Goal: Task Accomplishment & Management: Use online tool/utility

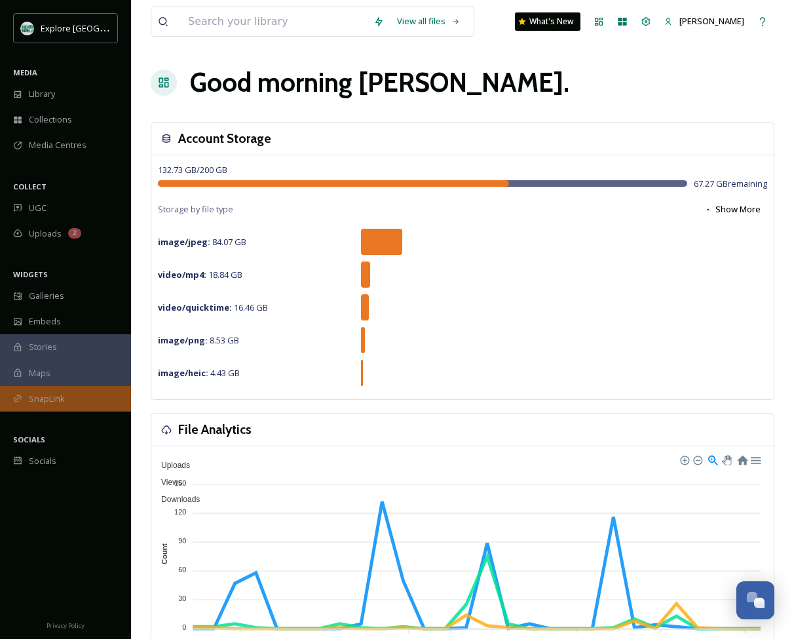
click at [47, 399] on span "SnapLink" at bounding box center [47, 399] width 36 height 12
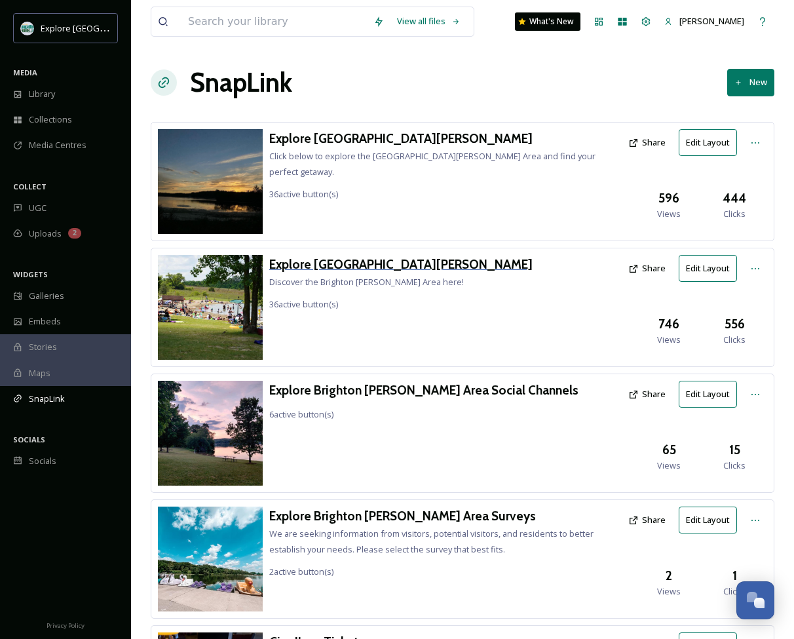
click at [345, 263] on h3 "Explore [GEOGRAPHIC_DATA][PERSON_NAME]" at bounding box center [400, 264] width 263 height 19
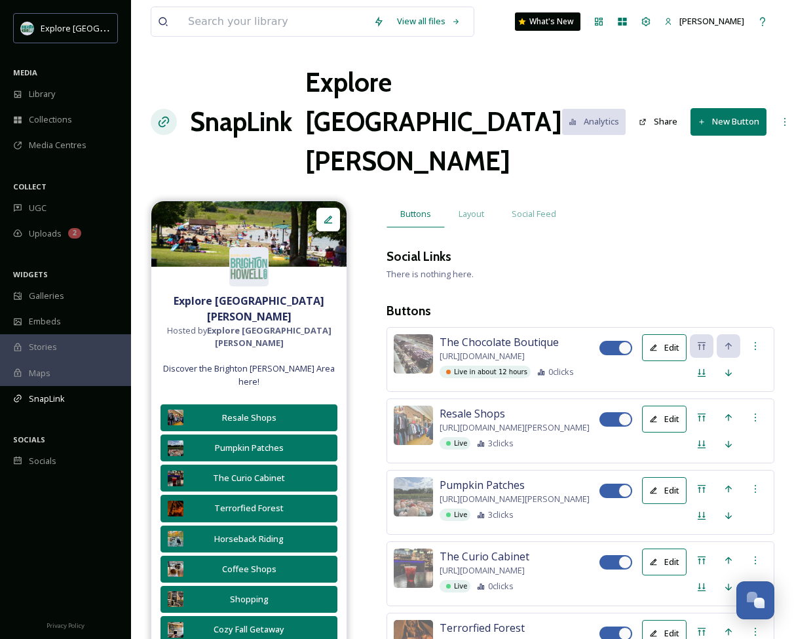
click at [691, 108] on button "New Button" at bounding box center [729, 121] width 77 height 27
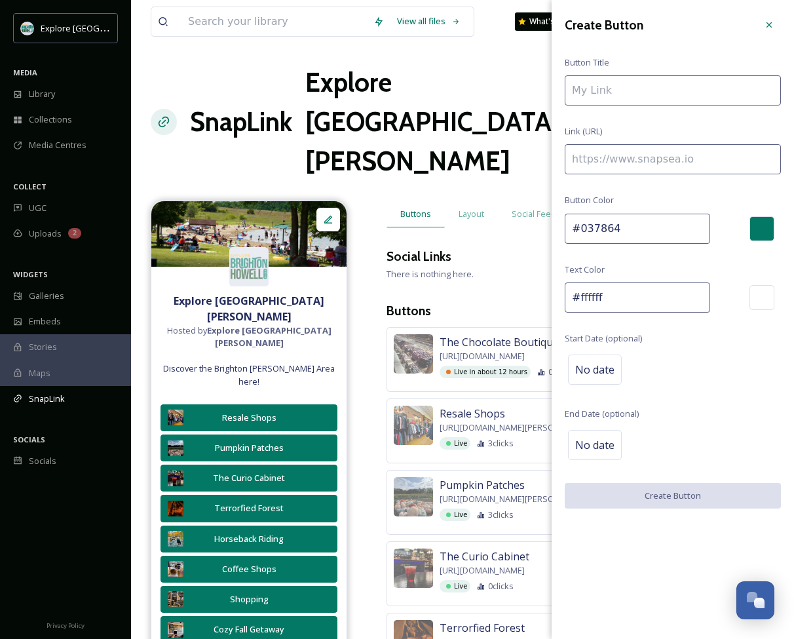
click at [656, 162] on input at bounding box center [673, 159] width 216 height 30
paste input "[URL][DOMAIN_NAME]"
type input "[URL][DOMAIN_NAME]"
click at [648, 92] on input at bounding box center [673, 90] width 216 height 30
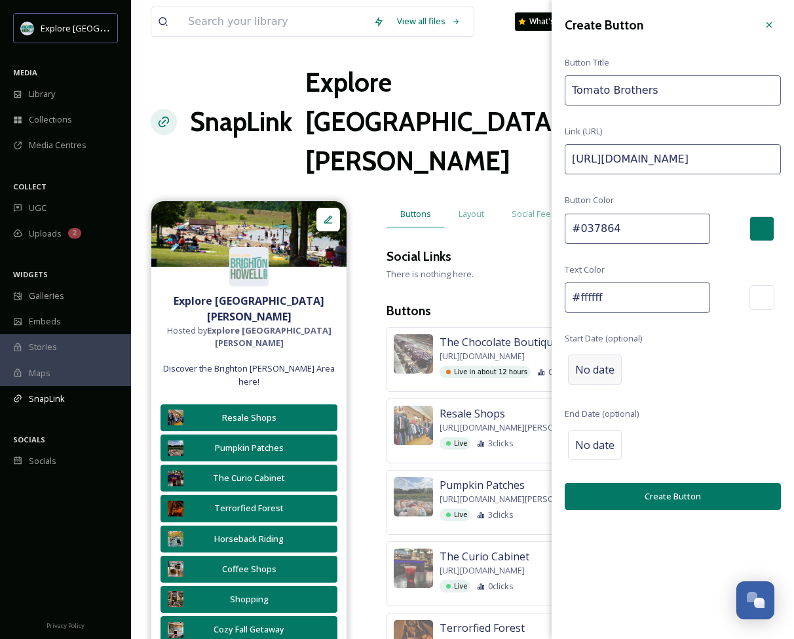
type input "Tomato Brothers"
click at [576, 383] on div "No date" at bounding box center [595, 370] width 54 height 30
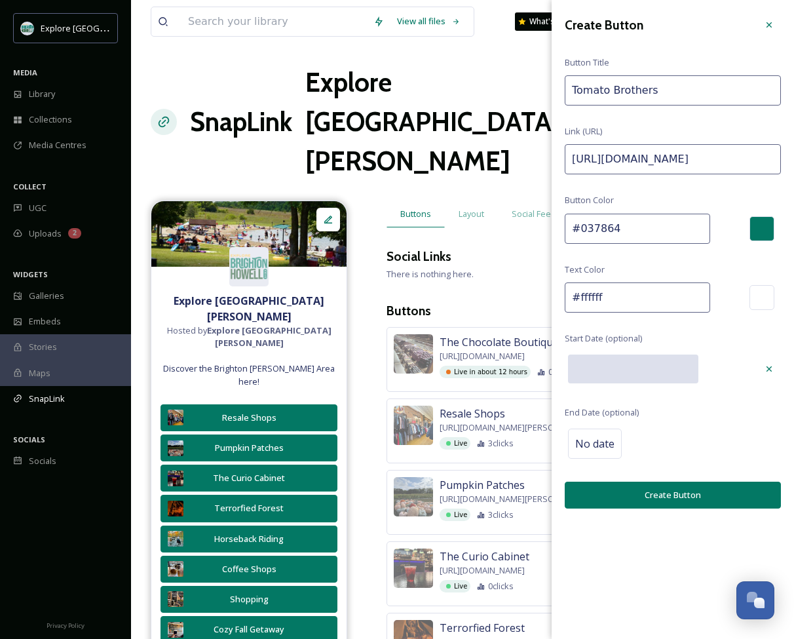
click at [625, 368] on input "text" at bounding box center [633, 369] width 130 height 29
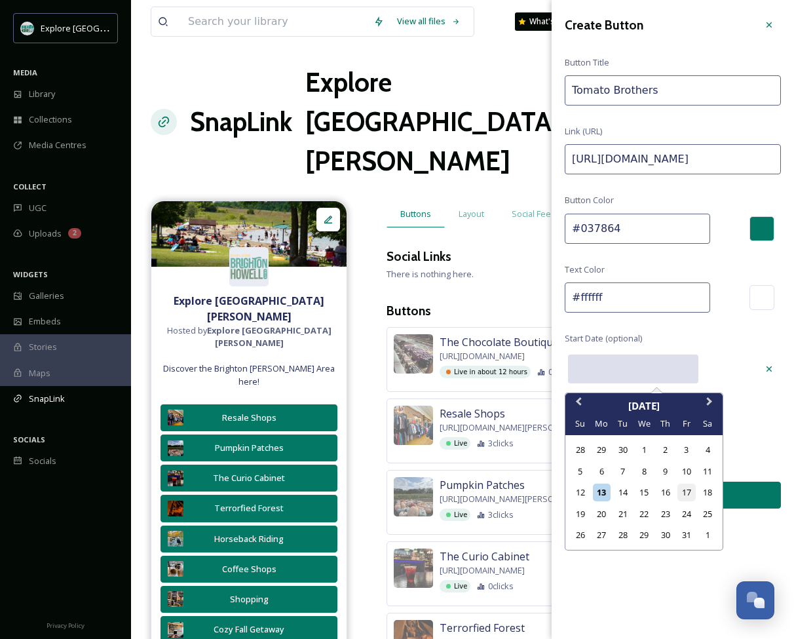
click at [684, 489] on div "17" at bounding box center [687, 493] width 18 height 18
type input "[DATE]"
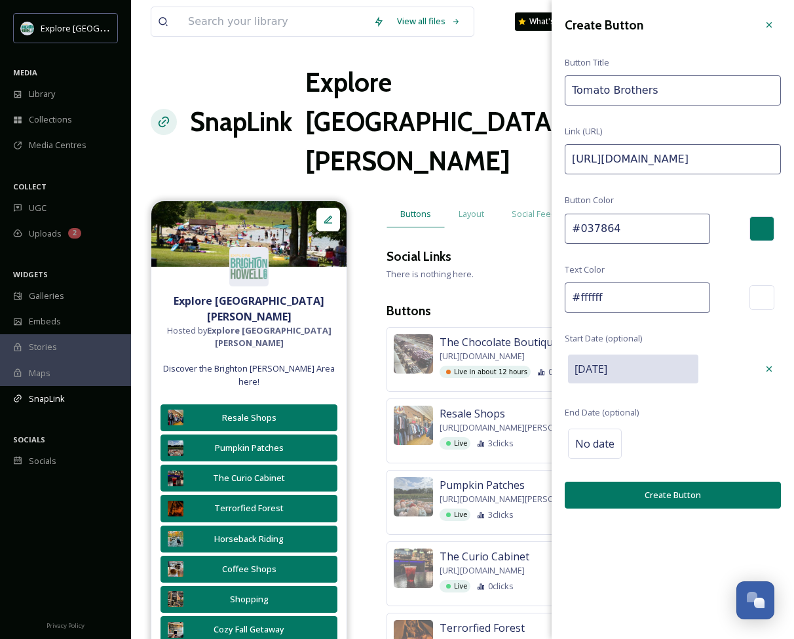
click at [652, 498] on button "Create Button" at bounding box center [673, 495] width 216 height 27
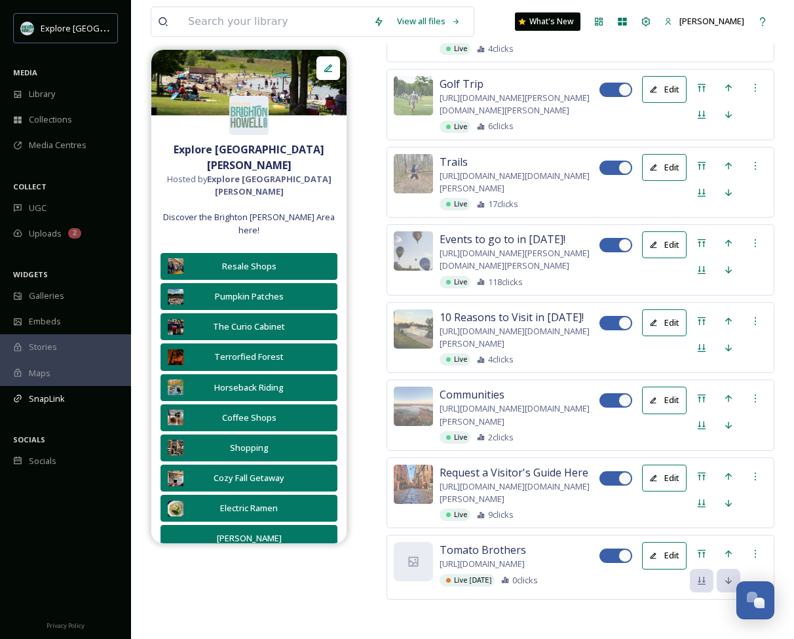
scroll to position [4555, 0]
click at [702, 550] on icon at bounding box center [702, 554] width 8 height 8
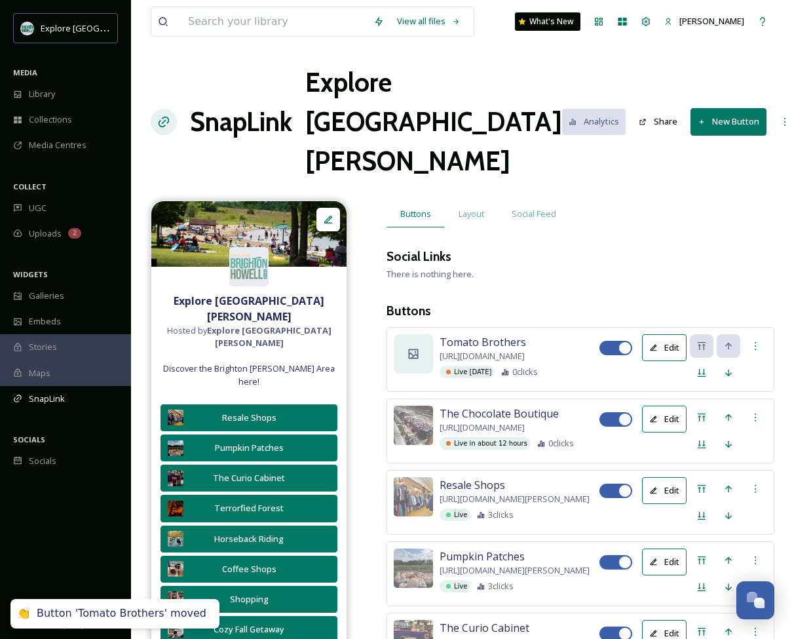
scroll to position [0, 0]
click at [412, 347] on icon at bounding box center [413, 353] width 13 height 13
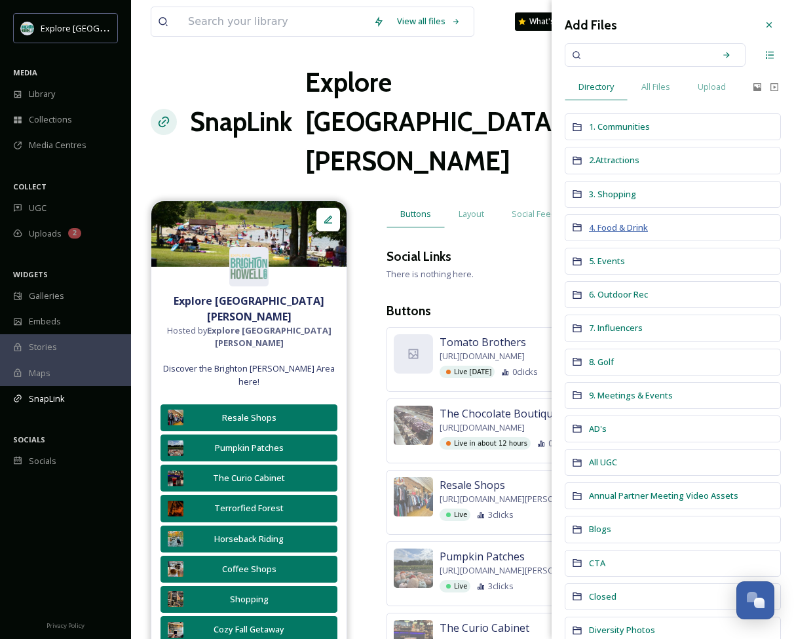
click at [612, 222] on span "4. Food & Drink" at bounding box center [618, 228] width 59 height 12
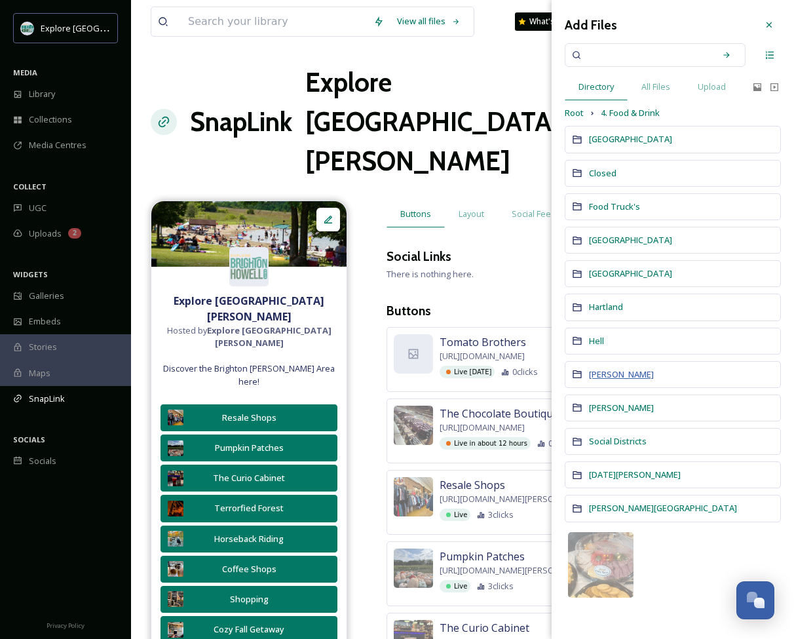
click at [604, 369] on span "[PERSON_NAME]" at bounding box center [621, 374] width 65 height 12
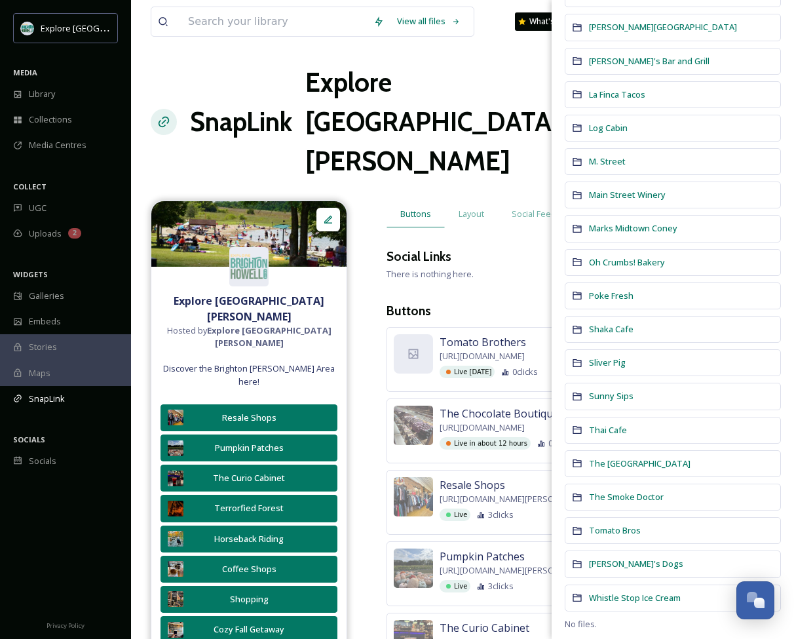
scroll to position [816, 0]
click at [624, 530] on span "Tomato Bros" at bounding box center [615, 531] width 52 height 12
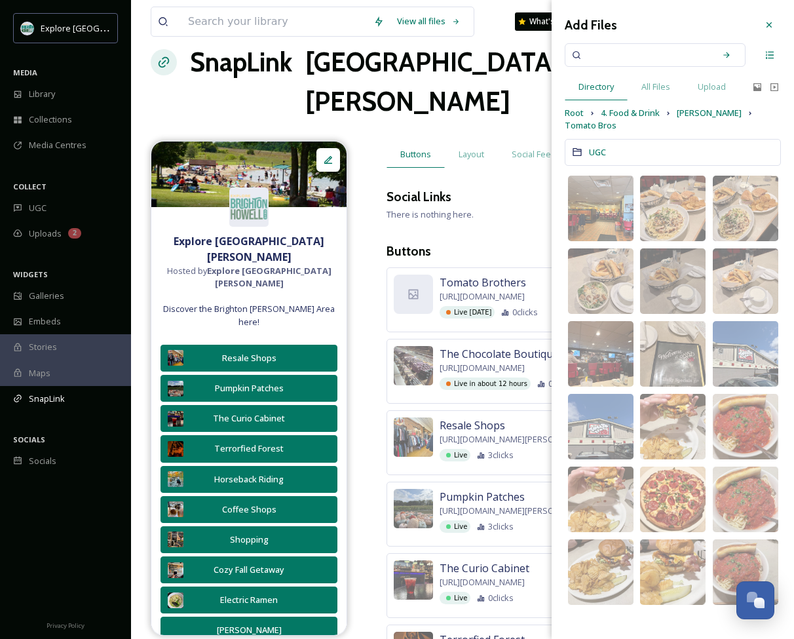
scroll to position [61, 0]
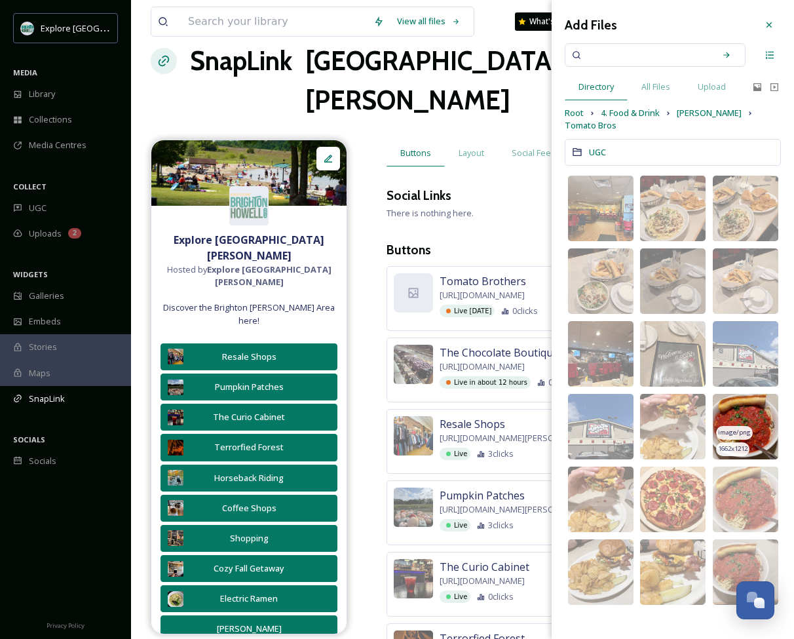
click at [754, 400] on img at bounding box center [746, 427] width 66 height 66
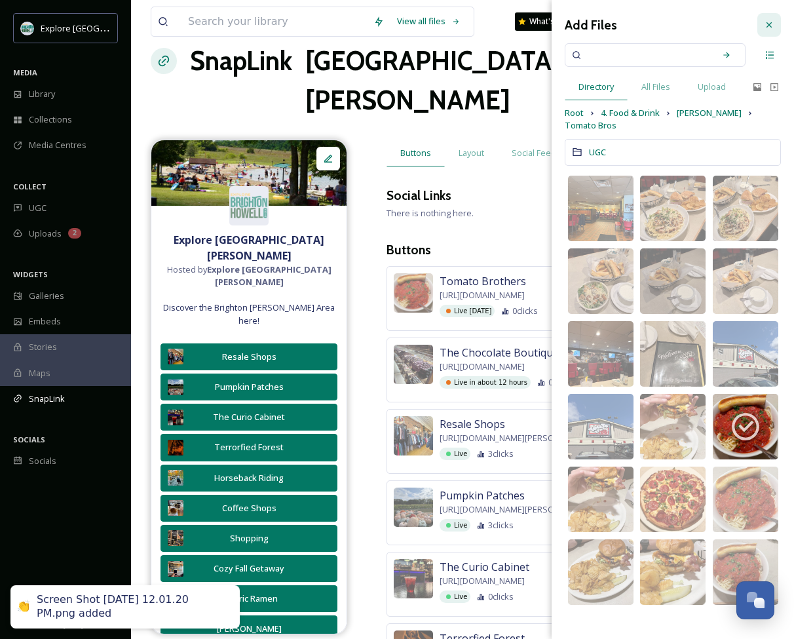
click at [768, 28] on icon at bounding box center [769, 25] width 10 height 10
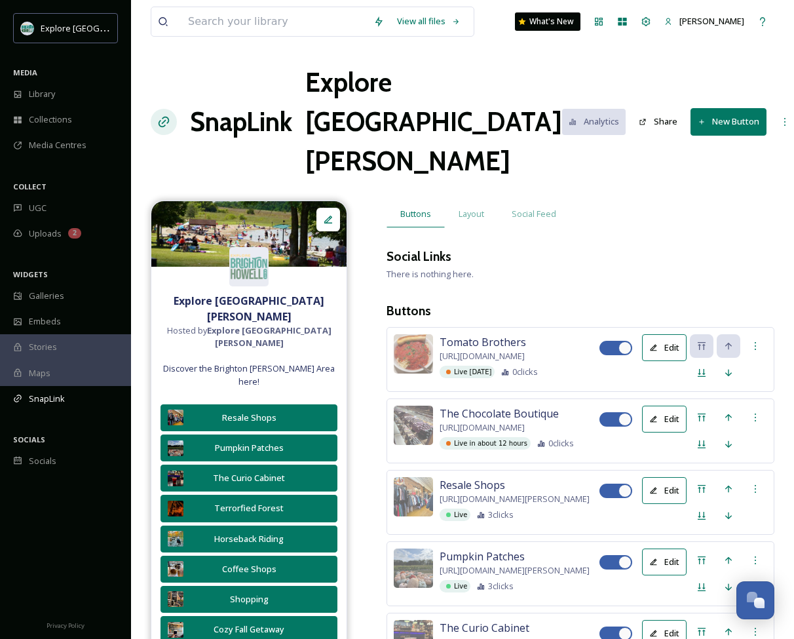
scroll to position [0, 0]
